Goal: Task Accomplishment & Management: Use online tool/utility

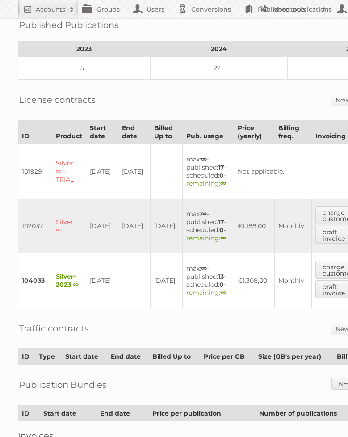
scroll to position [142, 0]
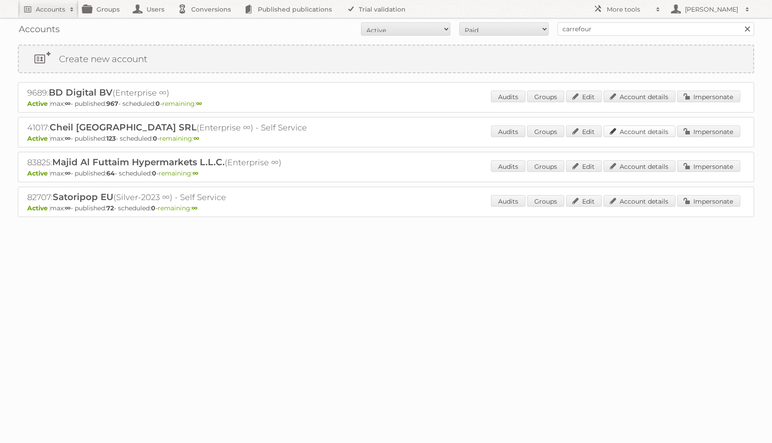
click at [652, 132] on link "Account details" at bounding box center [640, 132] width 72 height 12
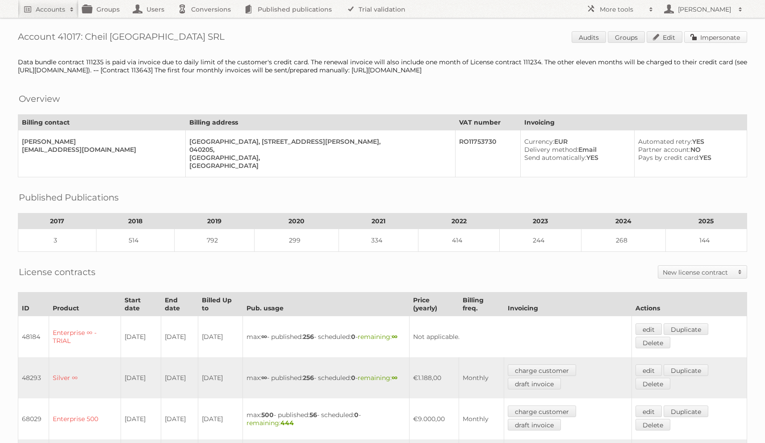
click at [734, 39] on link "Impersonate" at bounding box center [716, 37] width 63 height 12
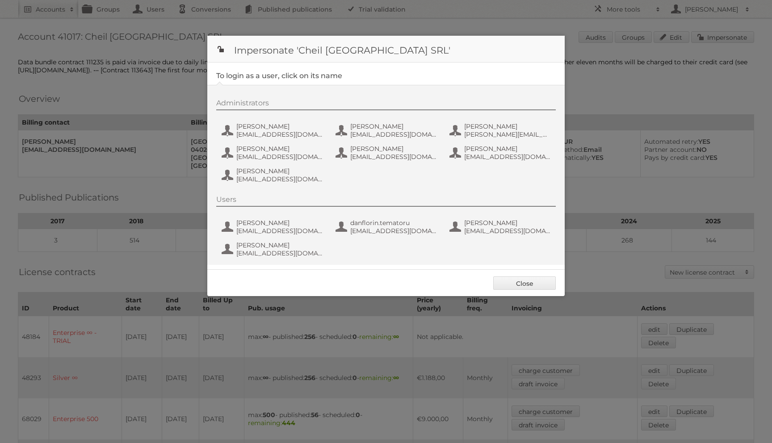
click at [278, 140] on div "Administrators [PERSON_NAME] [PERSON_NAME][EMAIL_ADDRESS][DOMAIN_NAME] [PERSON_…" at bounding box center [390, 143] width 349 height 88
click at [278, 134] on span "[EMAIL_ADDRESS][DOMAIN_NAME]" at bounding box center [279, 134] width 87 height 8
